Goal: Transaction & Acquisition: Purchase product/service

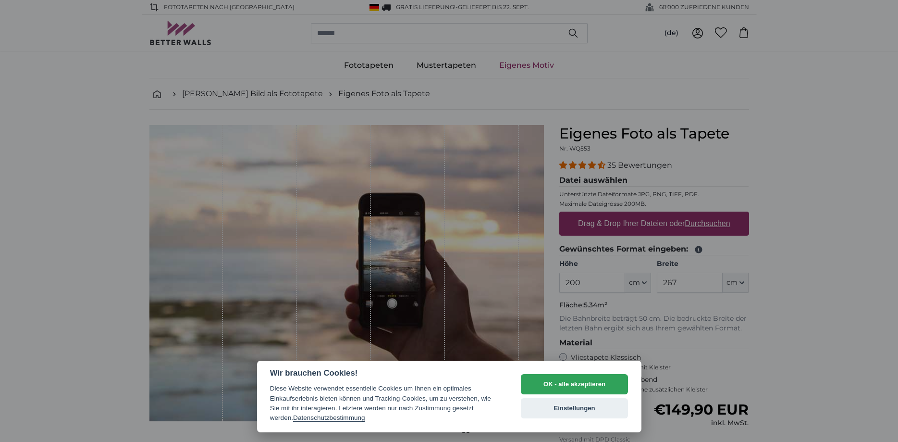
click at [795, 144] on div at bounding box center [449, 221] width 898 height 442
click at [595, 407] on button "Einstellungen" at bounding box center [575, 408] width 108 height 20
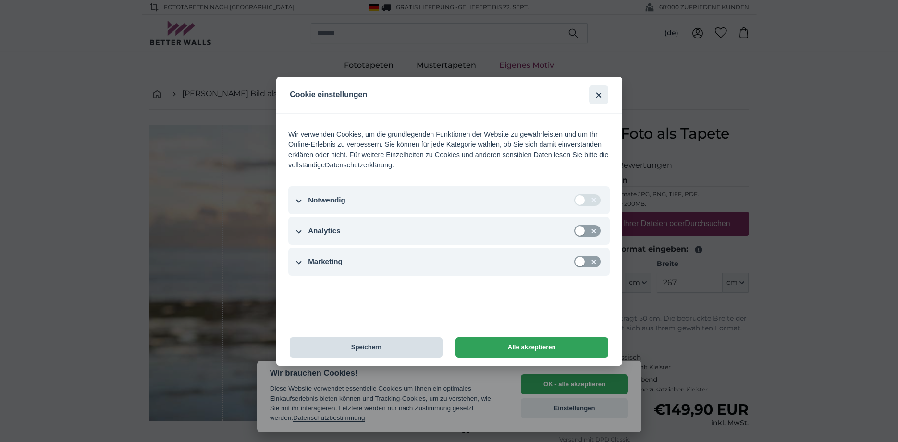
click at [409, 346] on button "Speichern" at bounding box center [366, 347] width 153 height 21
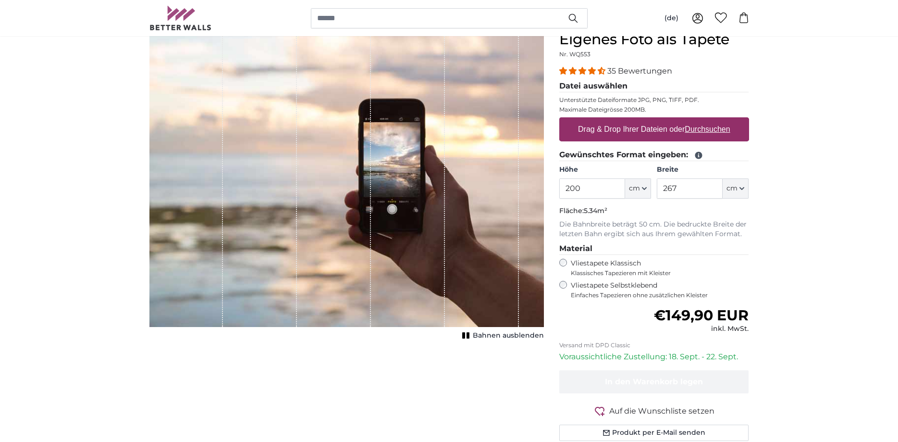
scroll to position [98, 0]
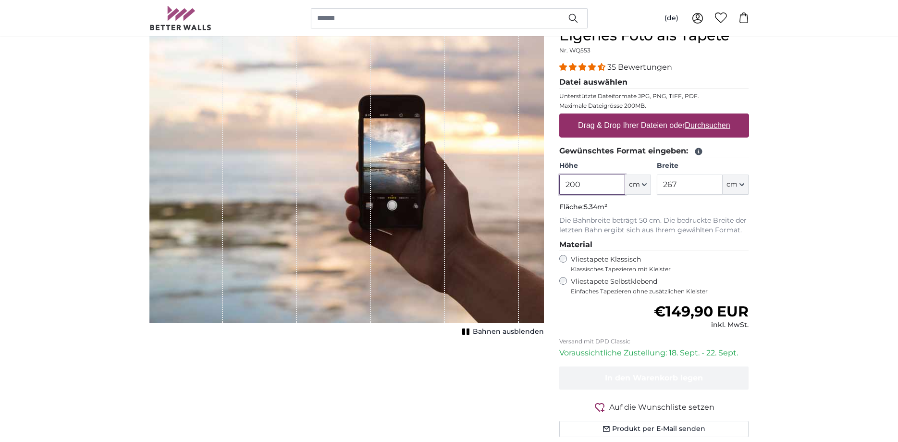
click at [592, 189] on input "200" at bounding box center [592, 184] width 66 height 20
drag, startPoint x: 590, startPoint y: 184, endPoint x: 527, endPoint y: 183, distance: 63.4
click at [559, 183] on input "200" at bounding box center [592, 184] width 66 height 20
type input "300"
click at [709, 184] on input "267" at bounding box center [690, 184] width 66 height 20
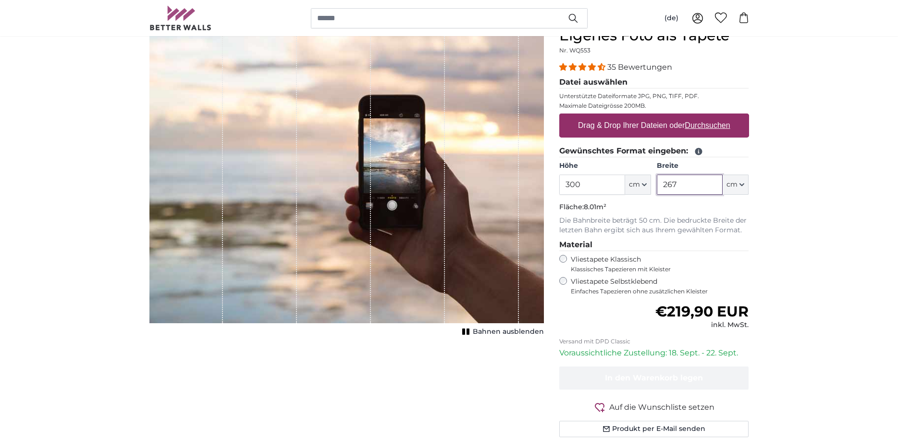
drag, startPoint x: 704, startPoint y: 183, endPoint x: 654, endPoint y: 183, distance: 50.0
click at [657, 183] on input "267" at bounding box center [690, 184] width 66 height 20
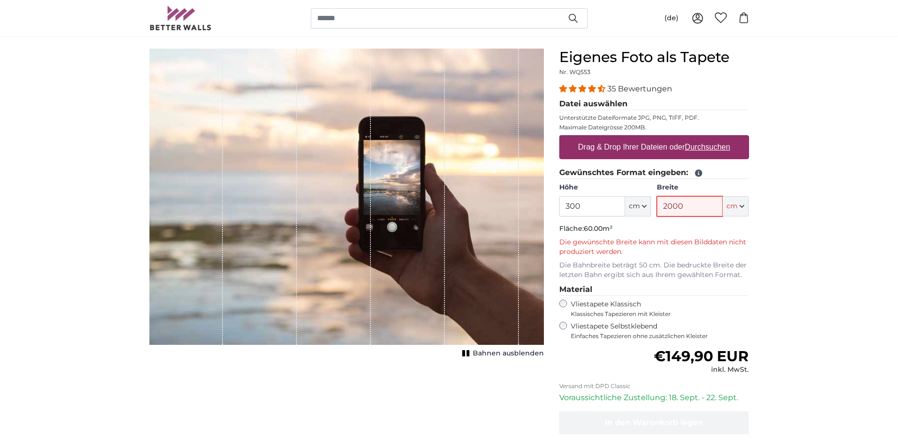
scroll to position [147, 0]
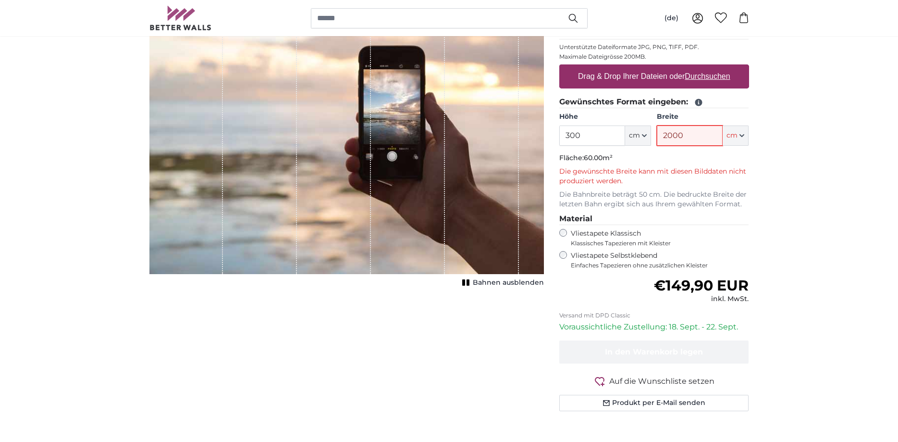
type input "2000"
click at [744, 138] on button "cm" at bounding box center [736, 135] width 26 height 20
click at [743, 158] on link "Centimeter (cm)" at bounding box center [736, 160] width 85 height 17
type input "200"
type input "267"
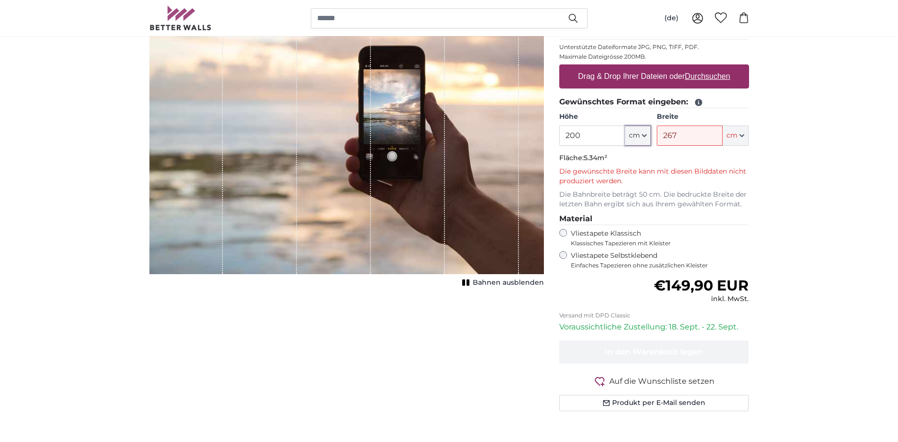
click at [645, 137] on icon "button" at bounding box center [644, 135] width 5 height 5
drag, startPoint x: 611, startPoint y: 138, endPoint x: 505, endPoint y: 133, distance: 105.8
click at [559, 133] on input "200" at bounding box center [592, 135] width 66 height 20
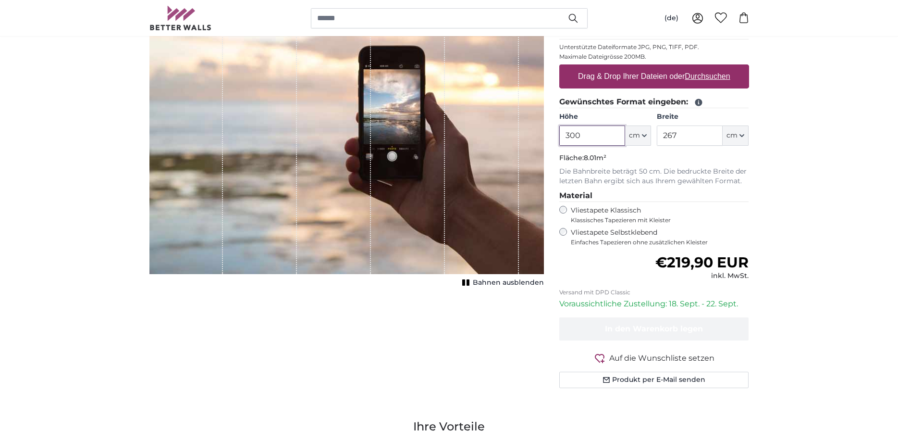
type input "300"
click at [720, 190] on legend "Material" at bounding box center [654, 196] width 190 height 12
drag, startPoint x: 714, startPoint y: 137, endPoint x: 642, endPoint y: 135, distance: 72.1
click at [657, 135] on input "267" at bounding box center [690, 135] width 66 height 20
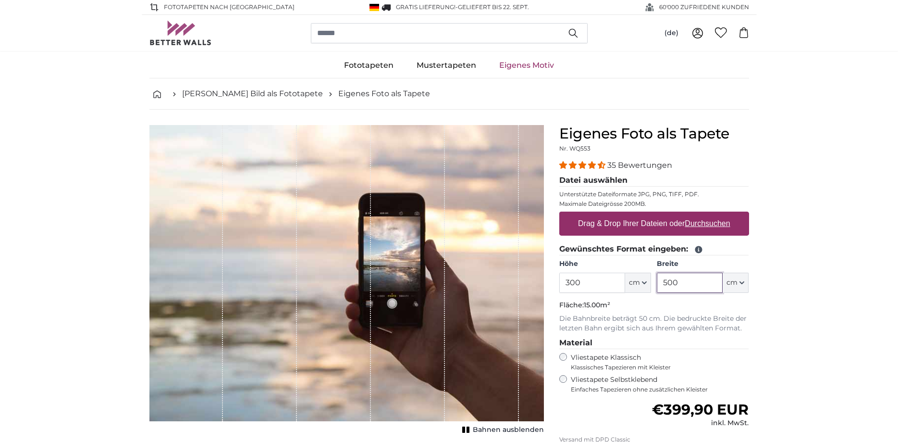
type input "500"
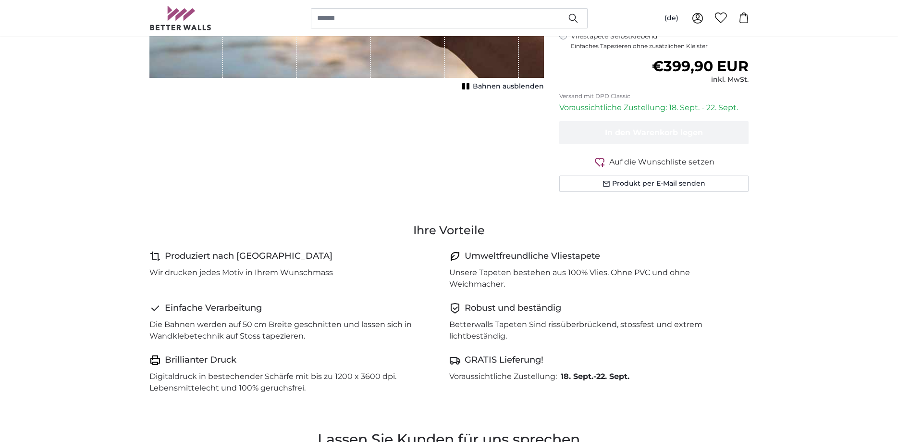
scroll to position [98, 0]
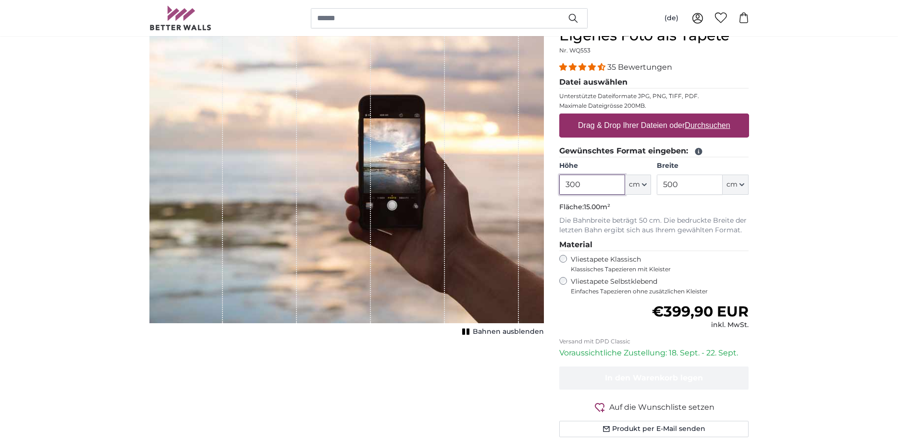
drag, startPoint x: 590, startPoint y: 181, endPoint x: 533, endPoint y: 176, distance: 57.8
click at [559, 176] on input "300" at bounding box center [592, 184] width 66 height 20
type input "100"
click at [684, 188] on input "500" at bounding box center [690, 184] width 66 height 20
drag, startPoint x: 684, startPoint y: 185, endPoint x: 654, endPoint y: 179, distance: 30.4
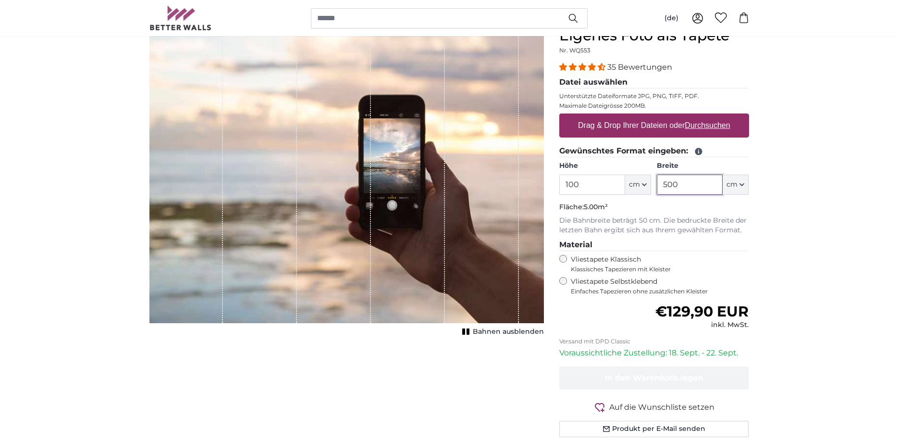
click at [657, 179] on input "500" at bounding box center [690, 184] width 66 height 20
type input "100"
drag, startPoint x: 596, startPoint y: 186, endPoint x: 538, endPoint y: 185, distance: 58.1
click at [559, 185] on input "100" at bounding box center [592, 184] width 66 height 20
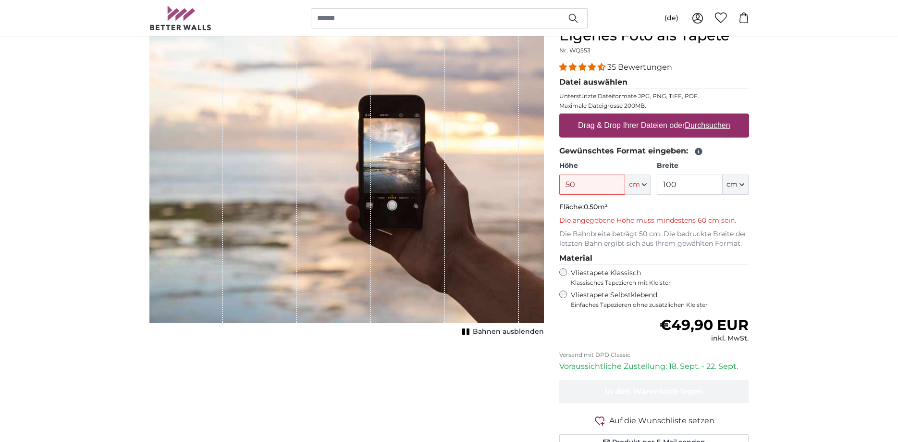
click at [624, 219] on p "Die angegebene Höhe muss mindestens 60 cm sein." at bounding box center [654, 221] width 190 height 10
drag, startPoint x: 580, startPoint y: 183, endPoint x: 535, endPoint y: 183, distance: 45.6
click at [559, 183] on input "50" at bounding box center [592, 184] width 66 height 20
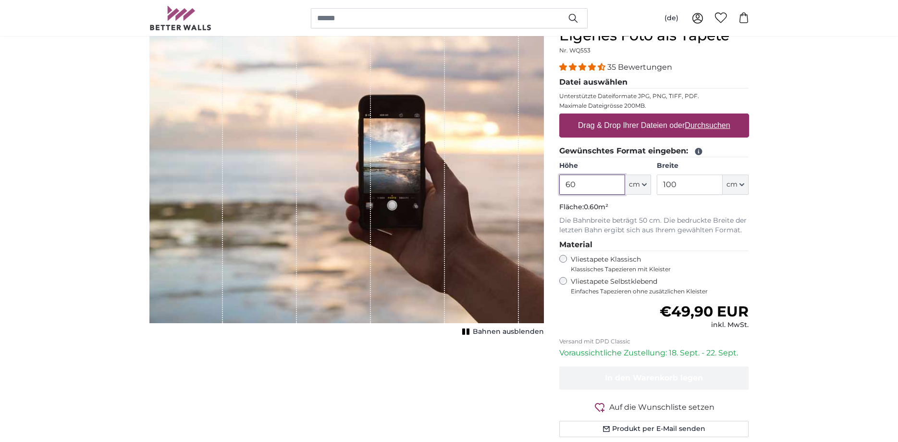
type input "60"
click at [663, 237] on div "35 Bewertungen Datei auswählen Unterstützte Dateiformate JPG, PNG, TIFF, PDF. M…" at bounding box center [654, 177] width 190 height 233
drag, startPoint x: 683, startPoint y: 183, endPoint x: 654, endPoint y: 184, distance: 28.9
click at [657, 184] on input "100" at bounding box center [690, 184] width 66 height 20
type input "50"
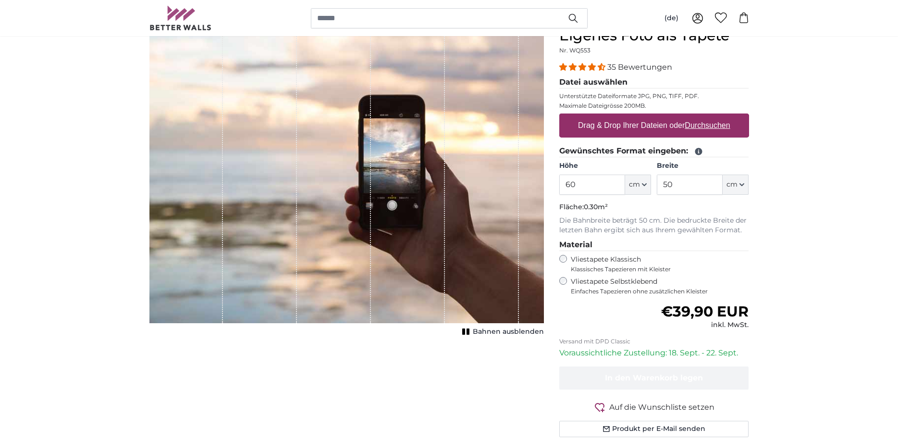
click at [721, 218] on p "Die Bahnbreite beträgt 50 cm. Die bedruckte Breite der letzten Bahn ergibt sich…" at bounding box center [654, 225] width 190 height 19
drag, startPoint x: 593, startPoint y: 184, endPoint x: 534, endPoint y: 184, distance: 58.6
click at [559, 184] on input "60" at bounding box center [592, 184] width 66 height 20
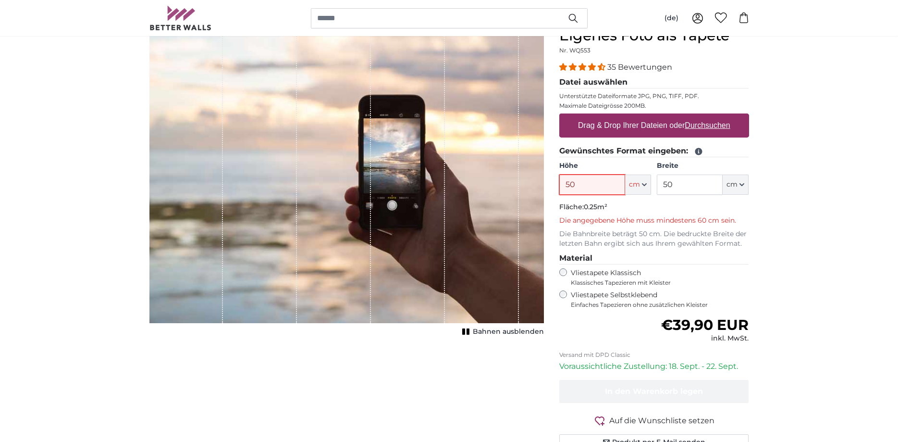
drag, startPoint x: 597, startPoint y: 192, endPoint x: 546, endPoint y: 181, distance: 52.2
click at [559, 181] on input "50" at bounding box center [592, 184] width 66 height 20
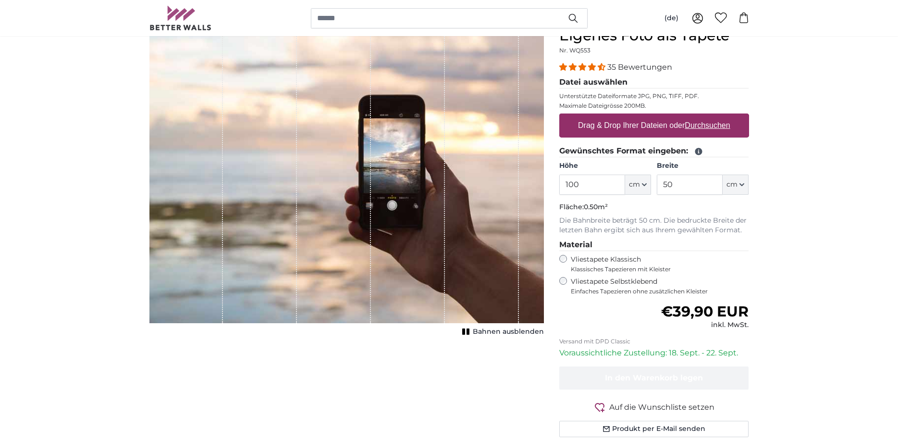
click at [667, 229] on p "Die Bahnbreite beträgt 50 cm. Die bedruckte Breite der letzten Bahn ergibt sich…" at bounding box center [654, 225] width 190 height 19
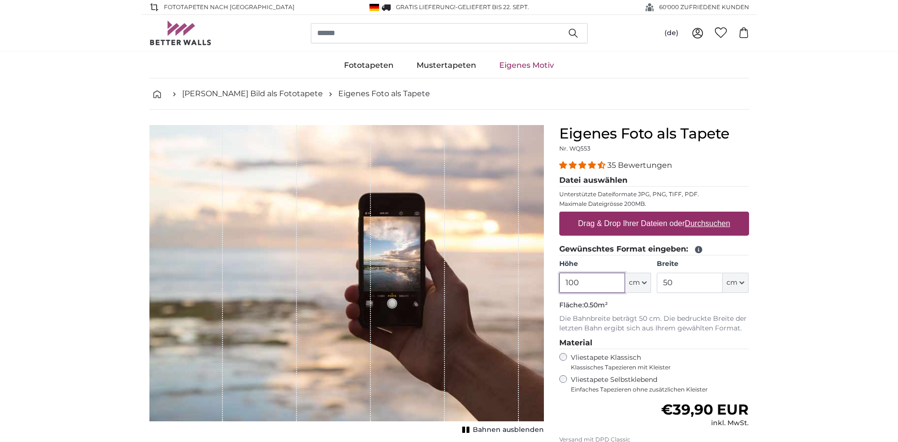
drag, startPoint x: 582, startPoint y: 281, endPoint x: 549, endPoint y: 281, distance: 33.6
click at [559, 281] on input "100" at bounding box center [592, 282] width 66 height 20
drag, startPoint x: 582, startPoint y: 282, endPoint x: 563, endPoint y: 282, distance: 19.2
click at [563, 282] on input "150" at bounding box center [592, 282] width 66 height 20
click at [628, 336] on div "35 Bewertungen Datei auswählen Unterstützte Dateiformate JPG, PNG, TIFF, PDF. M…" at bounding box center [654, 275] width 190 height 233
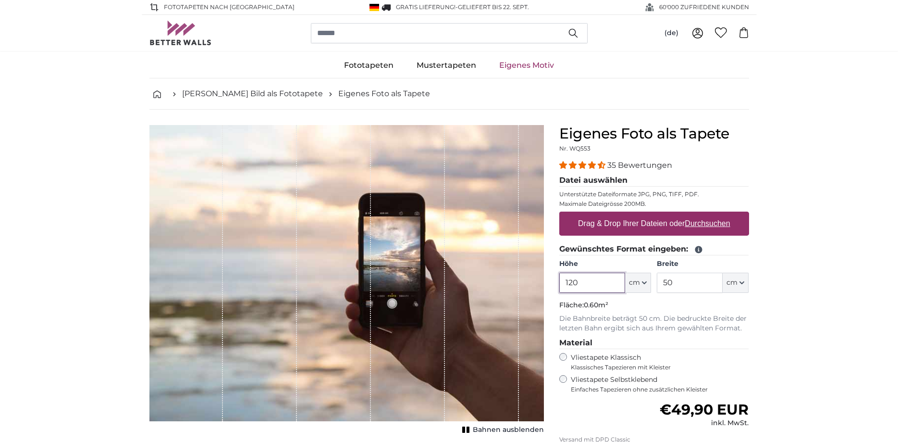
click at [590, 284] on input "120" at bounding box center [592, 282] width 66 height 20
type input "100"
click at [683, 313] on fieldset "Gewünschtes Format eingeben: Höhe 100 ft cm Centimeter (cm) Inches (inch) Feet …" at bounding box center [654, 288] width 190 height 90
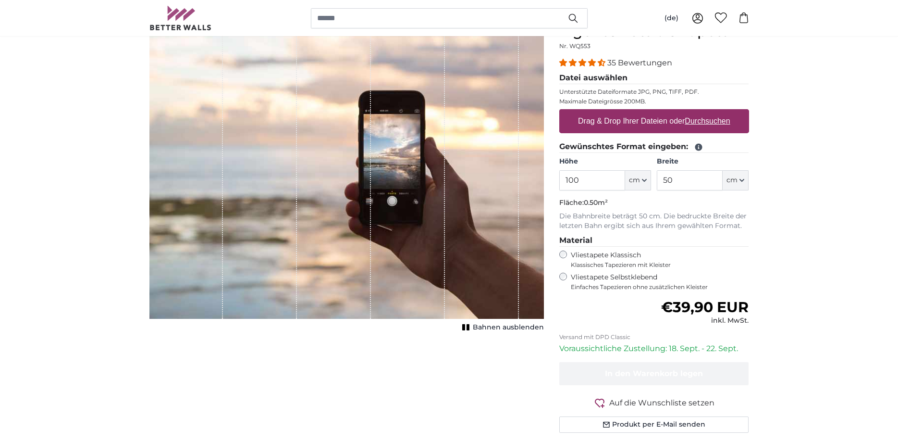
scroll to position [98, 0]
